Goal: Browse casually: Explore the website without a specific task or goal

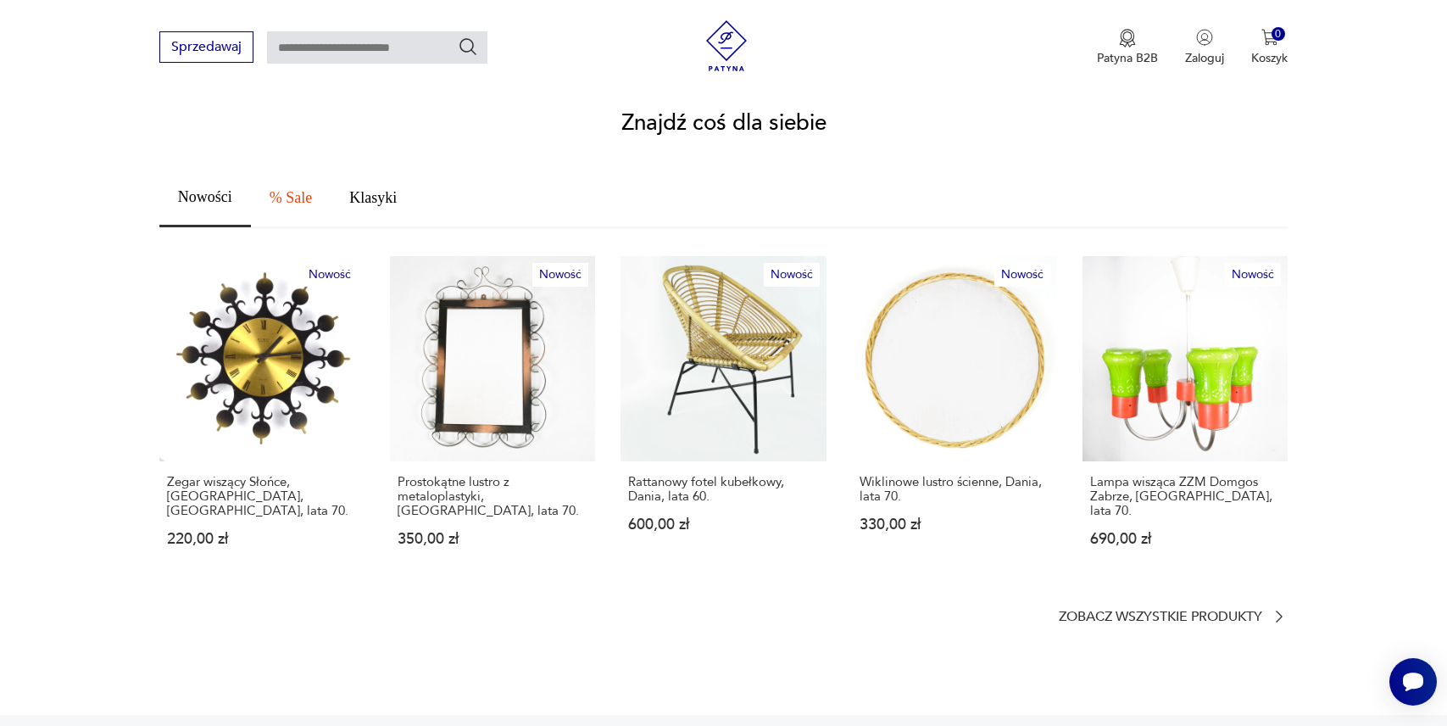
scroll to position [907, 0]
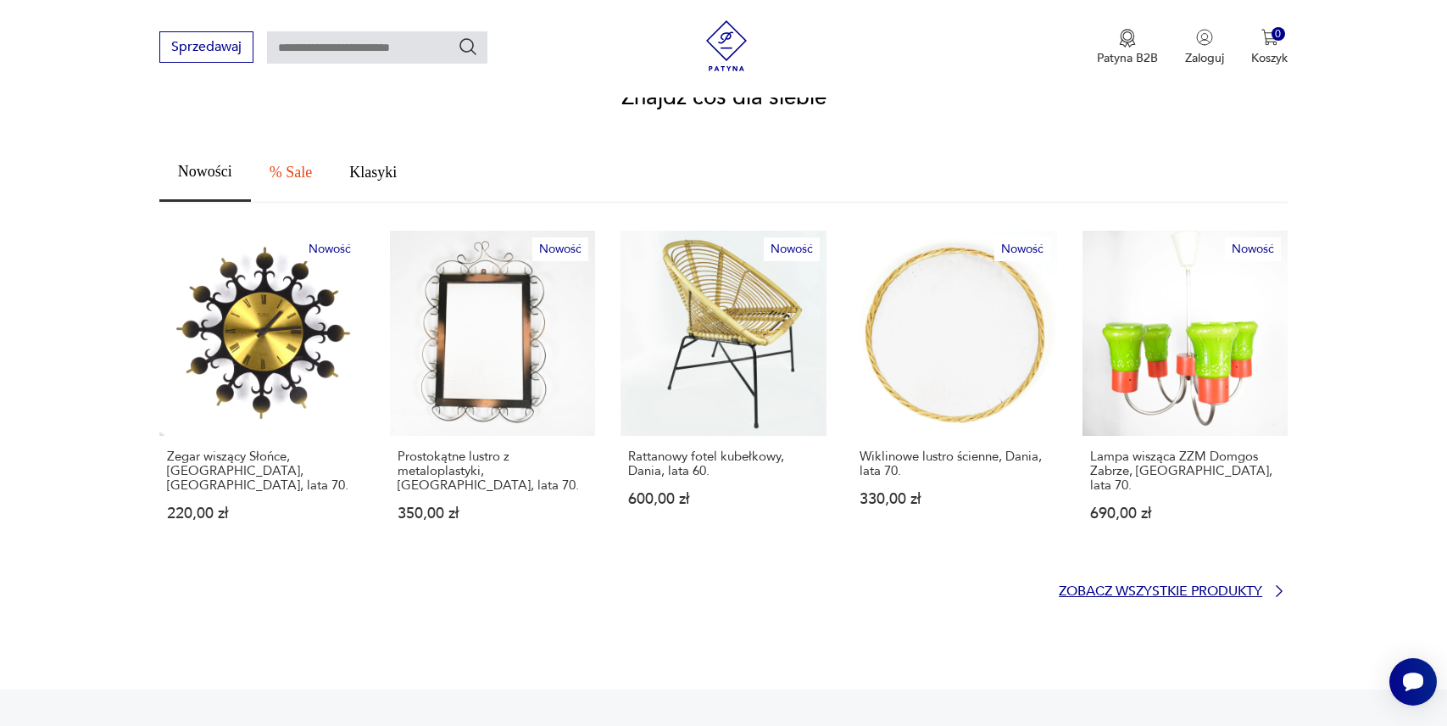
click at [1117, 586] on p "Zobacz wszystkie produkty" at bounding box center [1161, 591] width 204 height 11
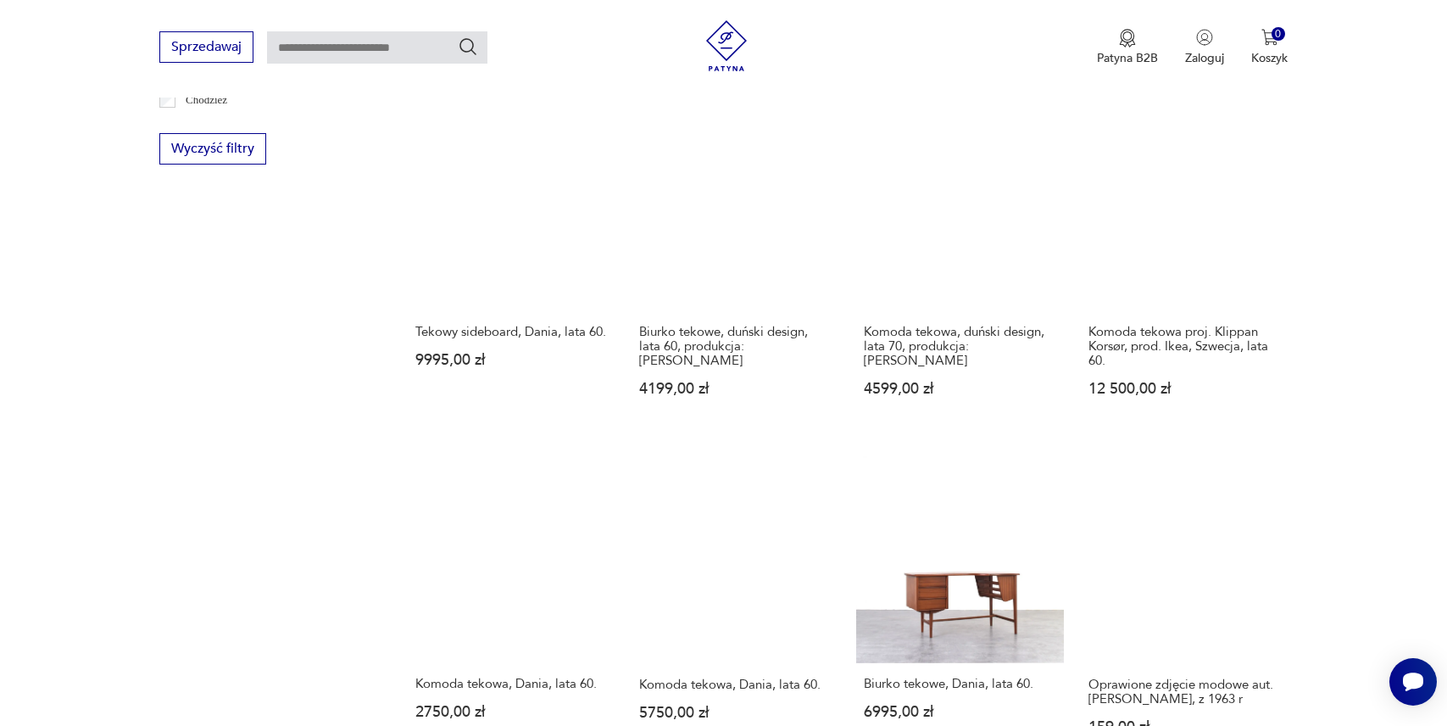
scroll to position [1514, 0]
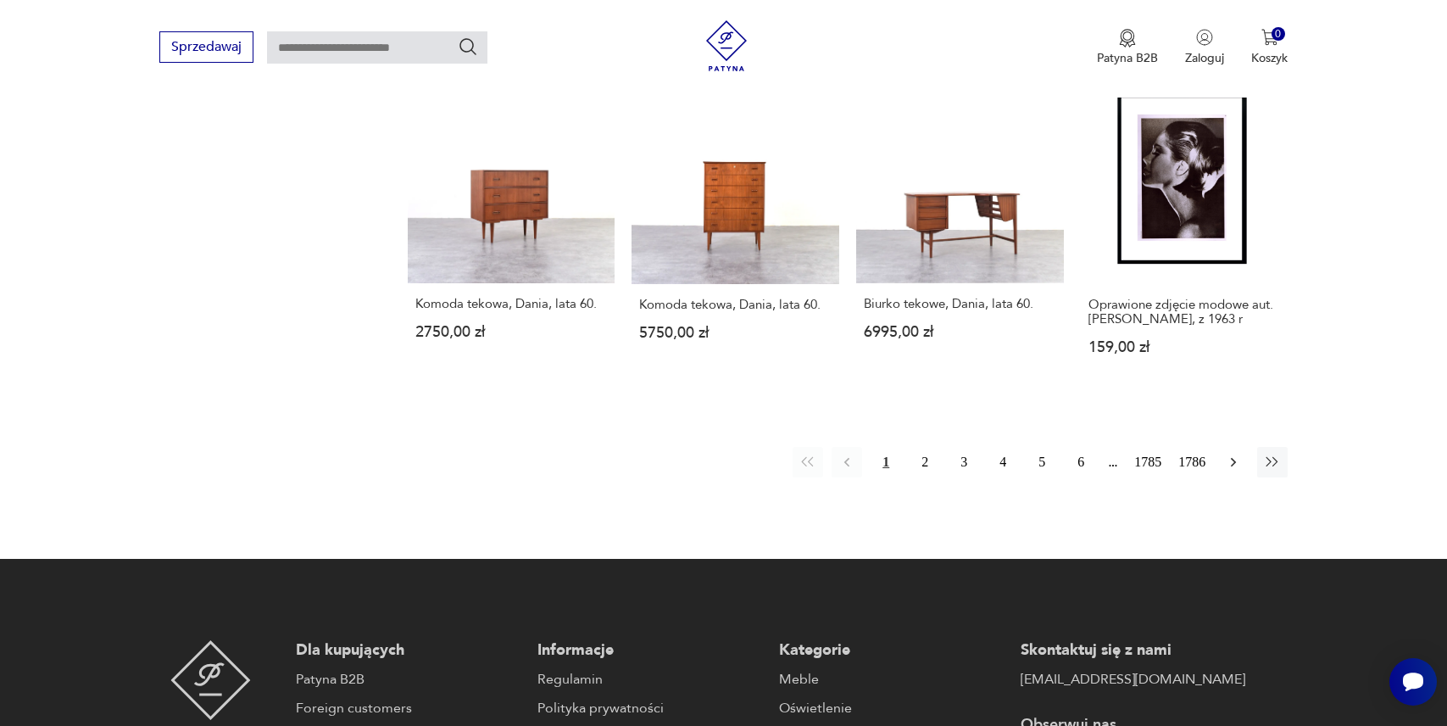
click at [1241, 458] on icon "button" at bounding box center [1233, 462] width 17 height 17
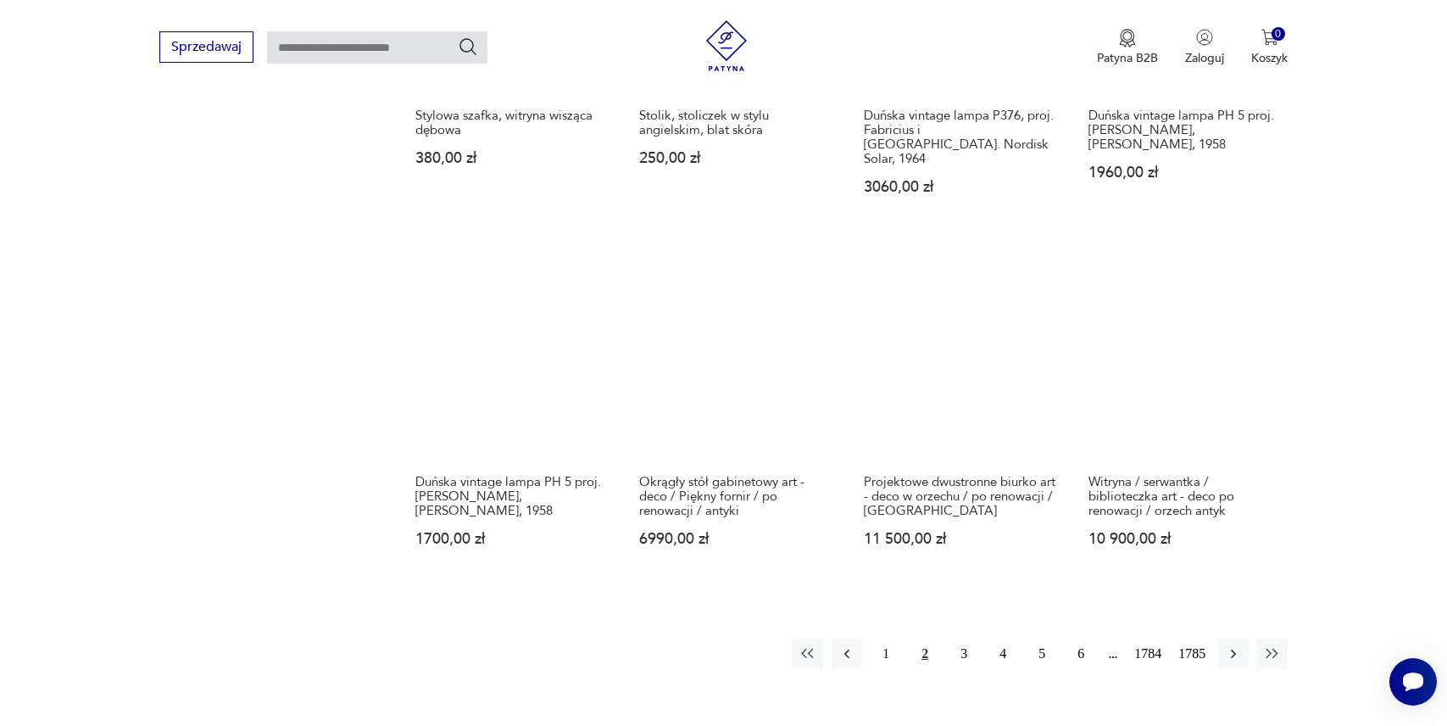
scroll to position [1486, 0]
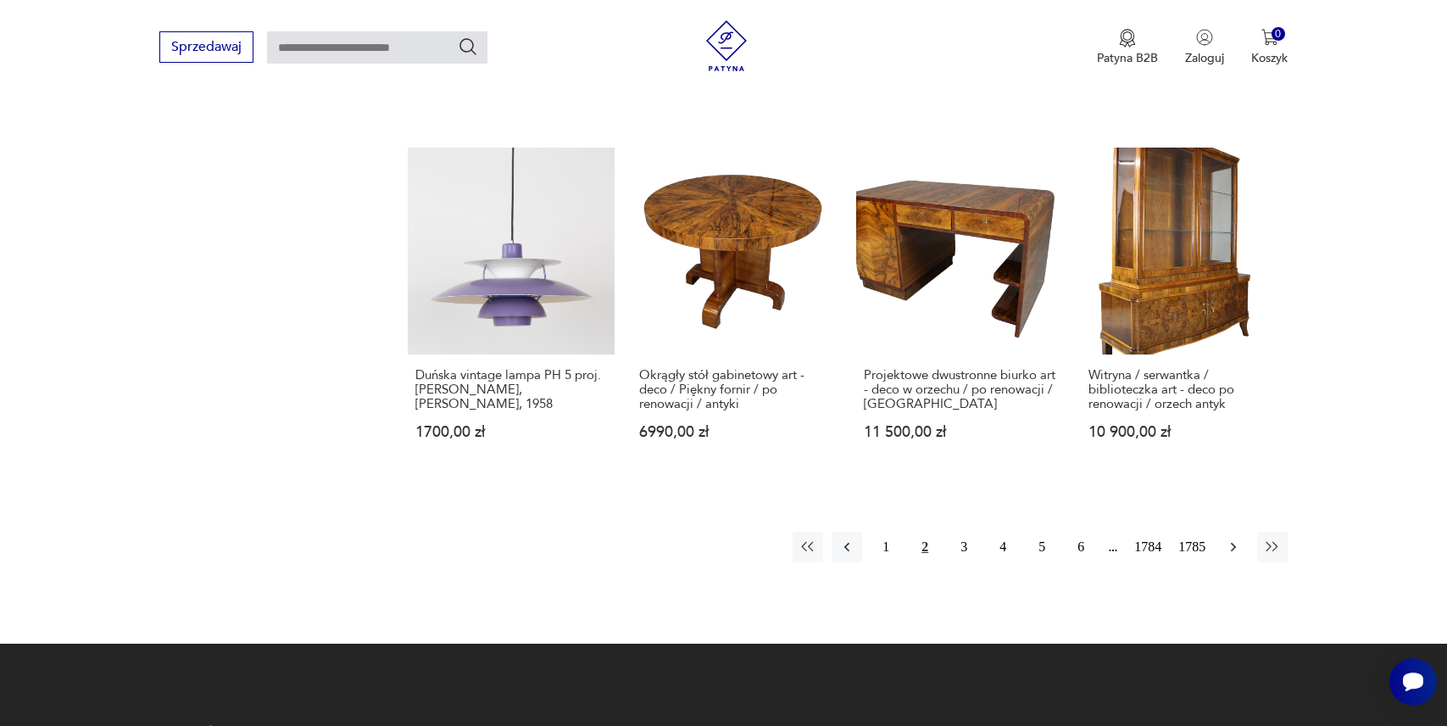
click at [1232, 538] on icon "button" at bounding box center [1233, 546] width 17 height 17
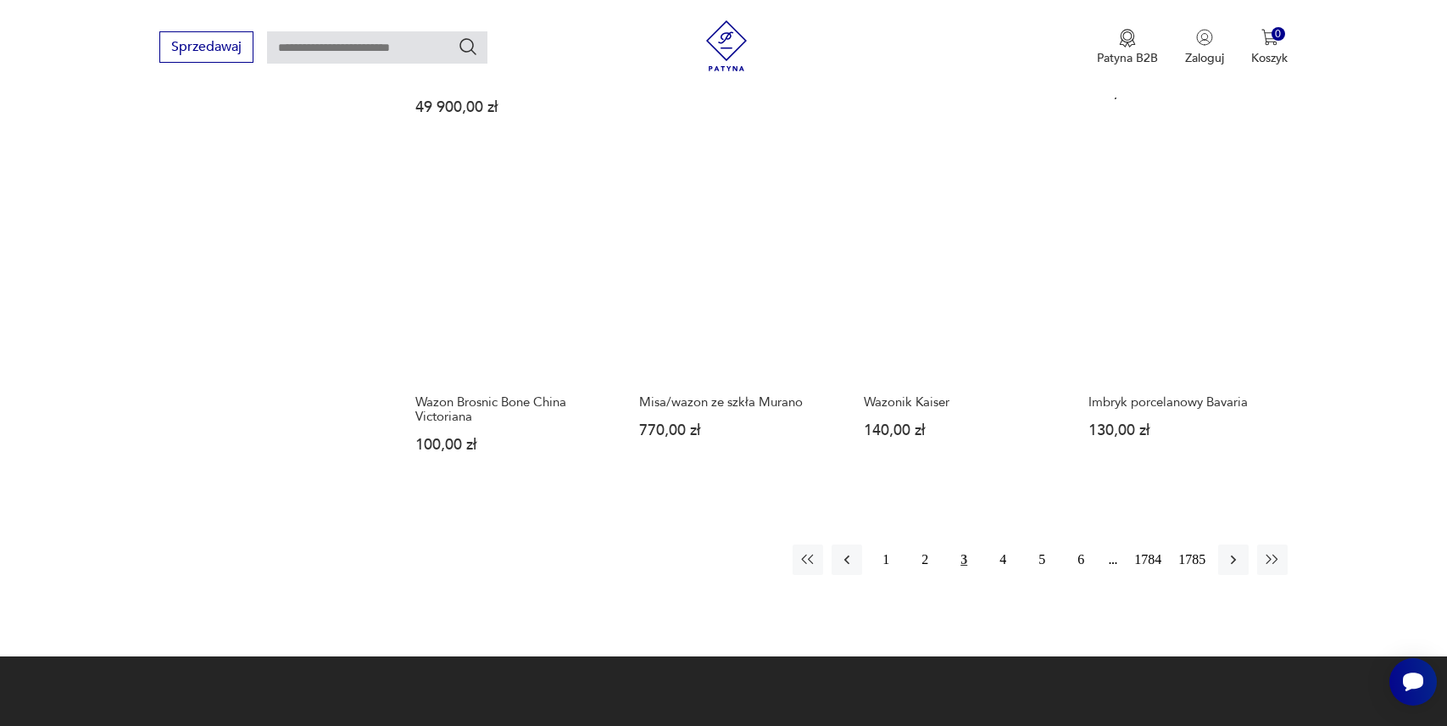
scroll to position [1559, 0]
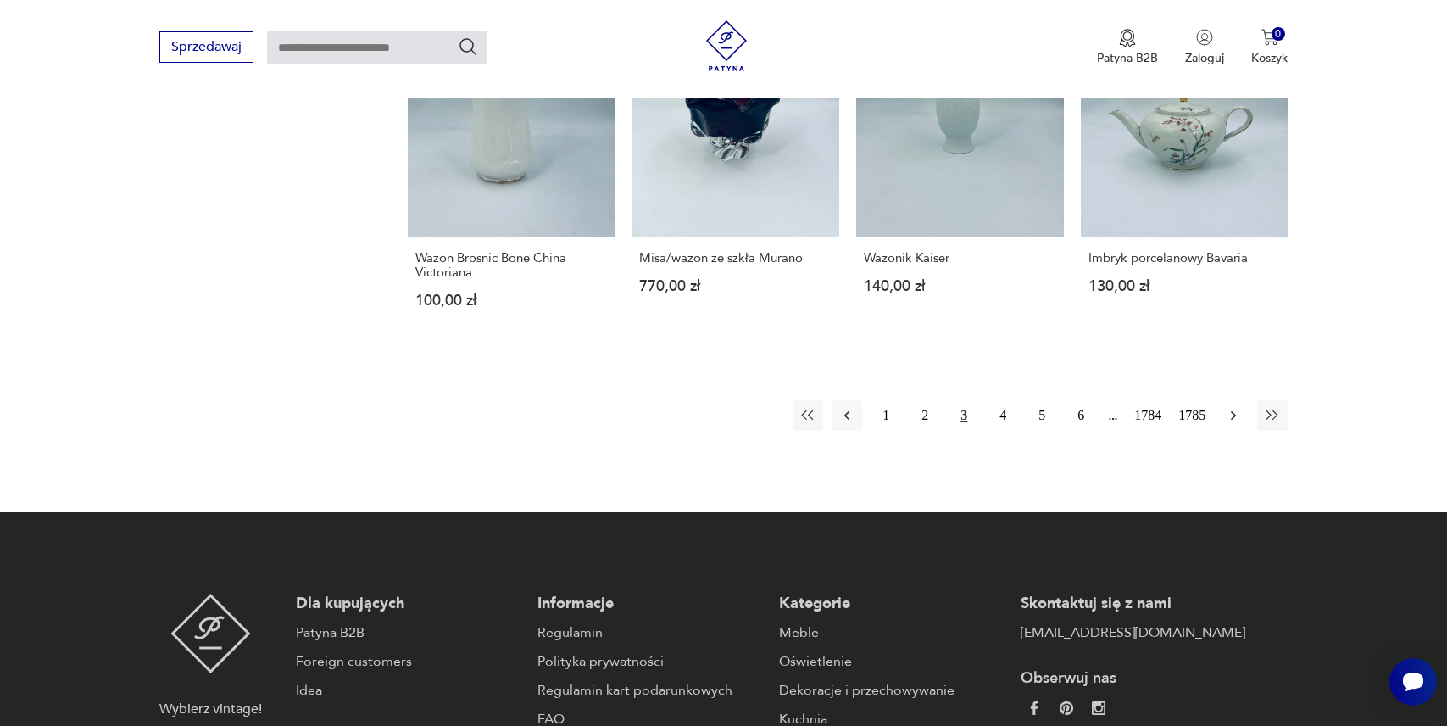
click at [1230, 423] on icon "button" at bounding box center [1233, 415] width 17 height 17
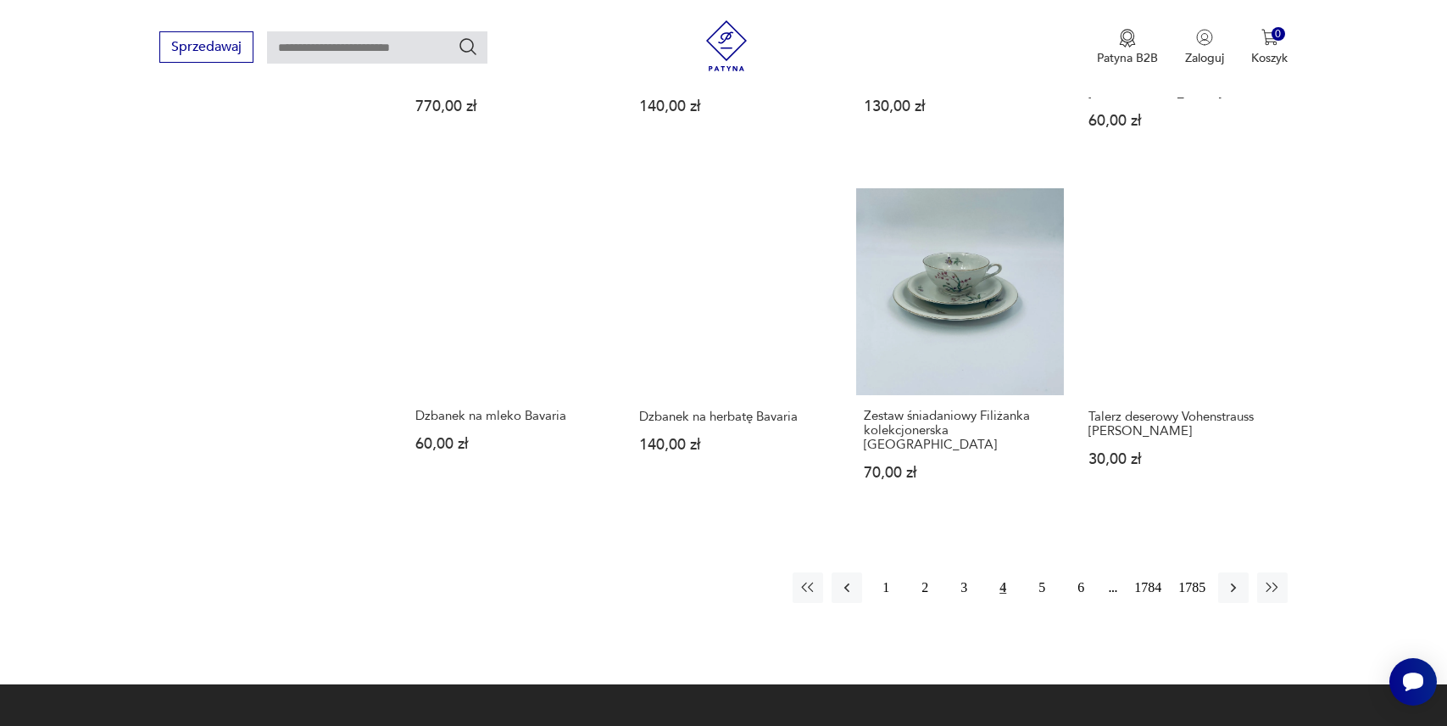
scroll to position [1508, 0]
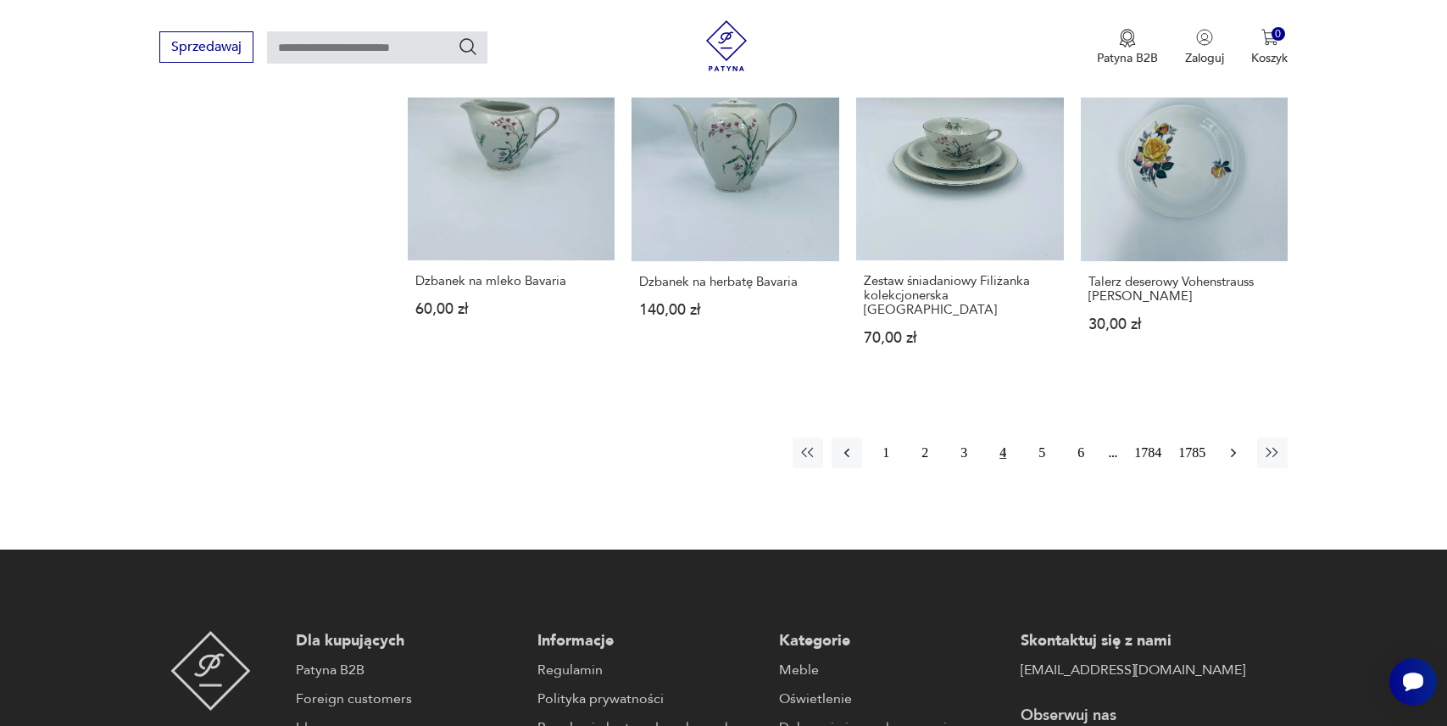
click at [1237, 444] on icon "button" at bounding box center [1233, 452] width 17 height 17
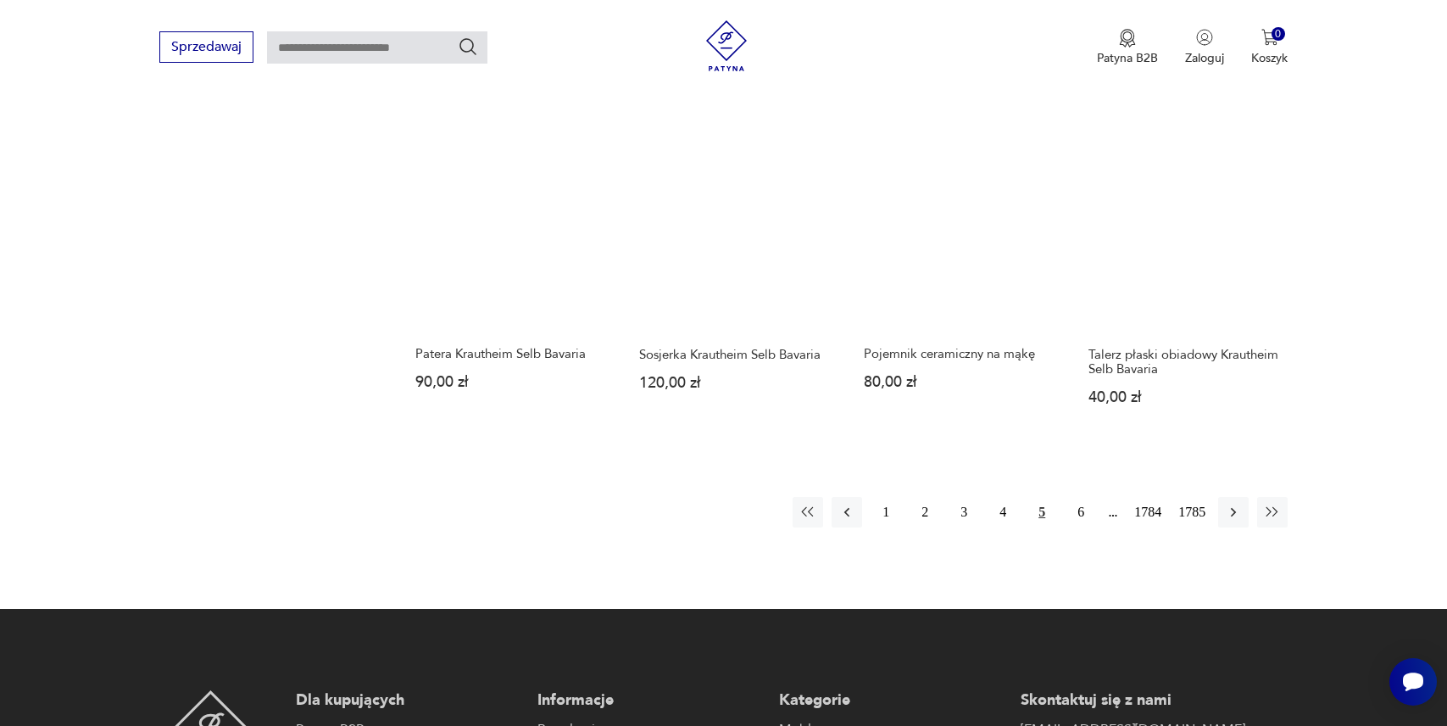
scroll to position [1420, 0]
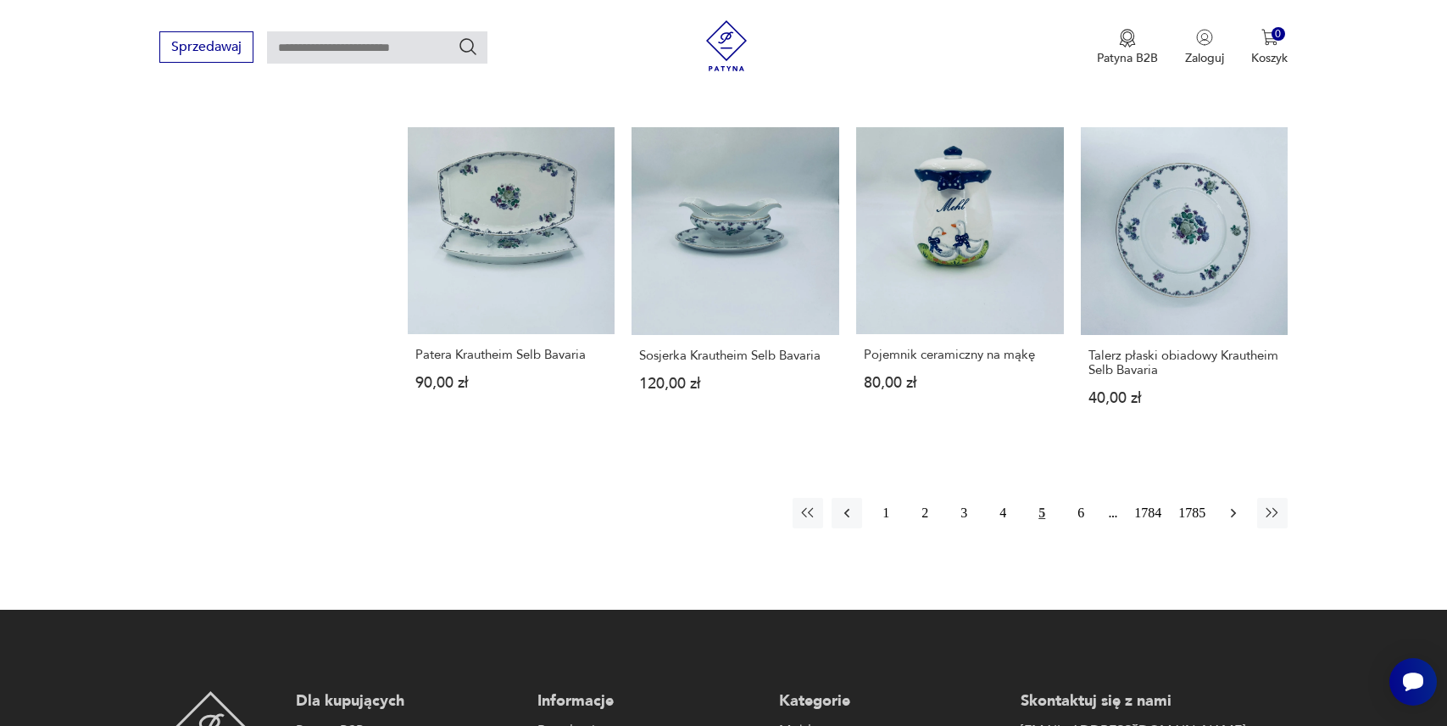
click at [1231, 511] on icon "button" at bounding box center [1233, 513] width 17 height 17
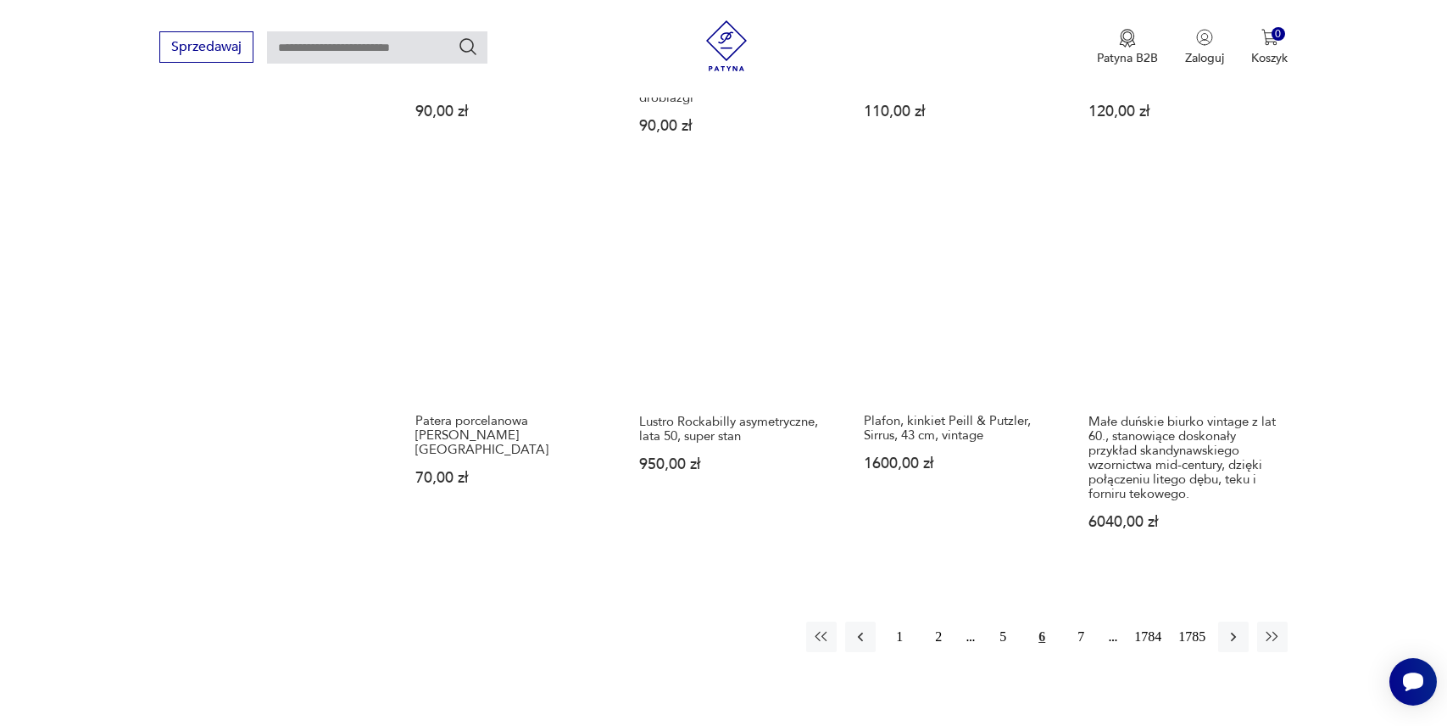
scroll to position [1356, 0]
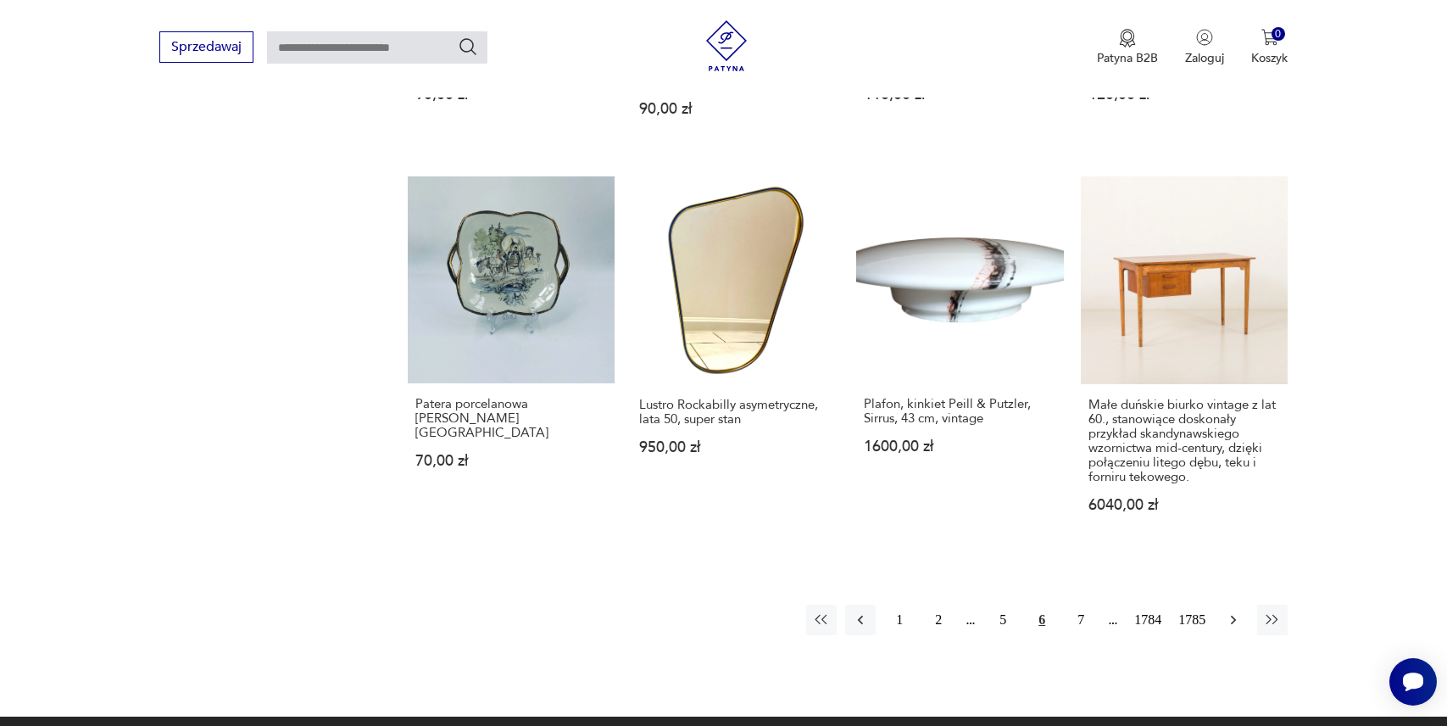
click at [1235, 615] on icon "button" at bounding box center [1233, 619] width 17 height 17
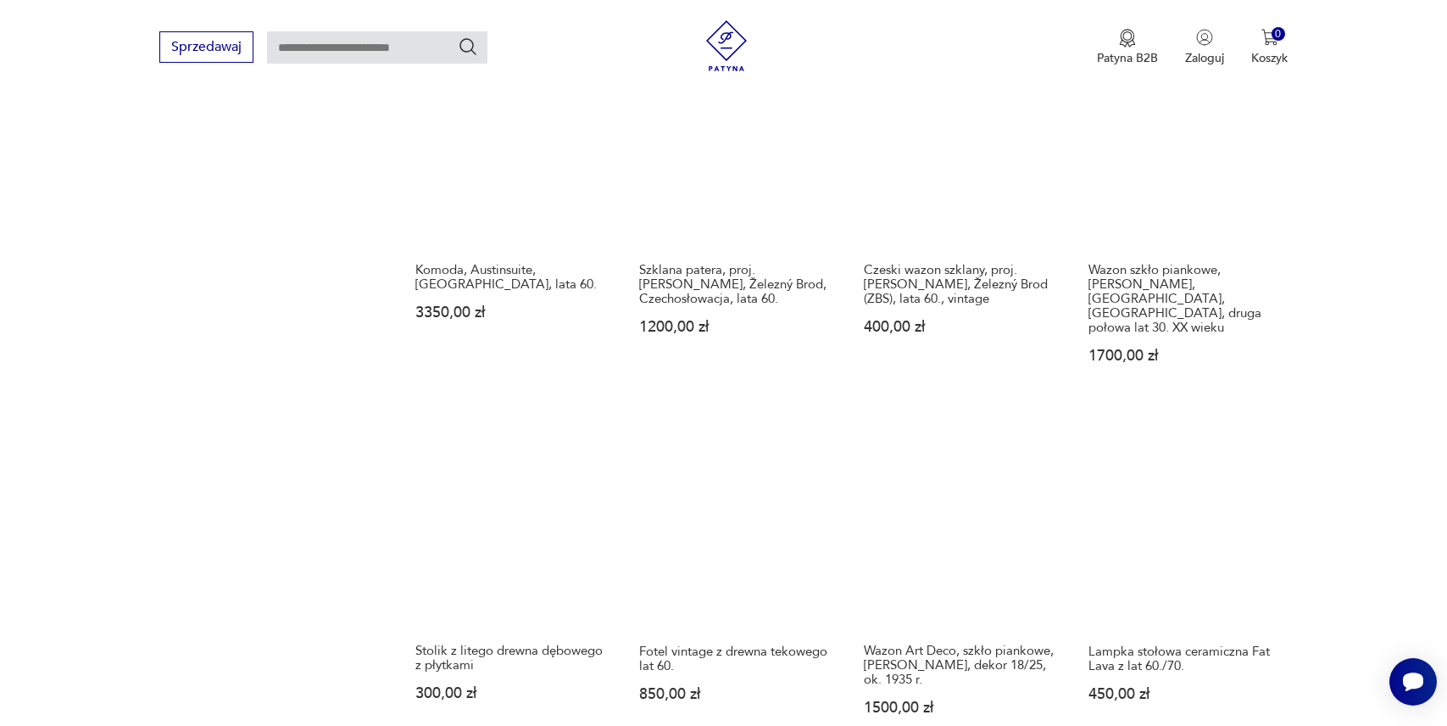
scroll to position [1580, 0]
